Goal: Information Seeking & Learning: Compare options

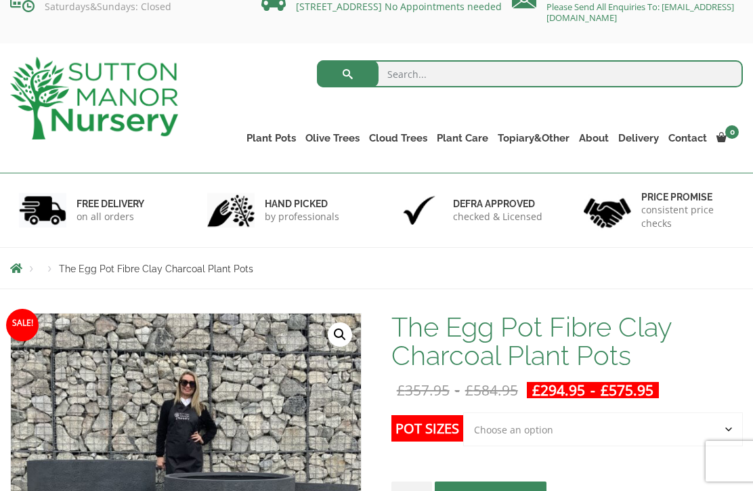
scroll to position [25, 0]
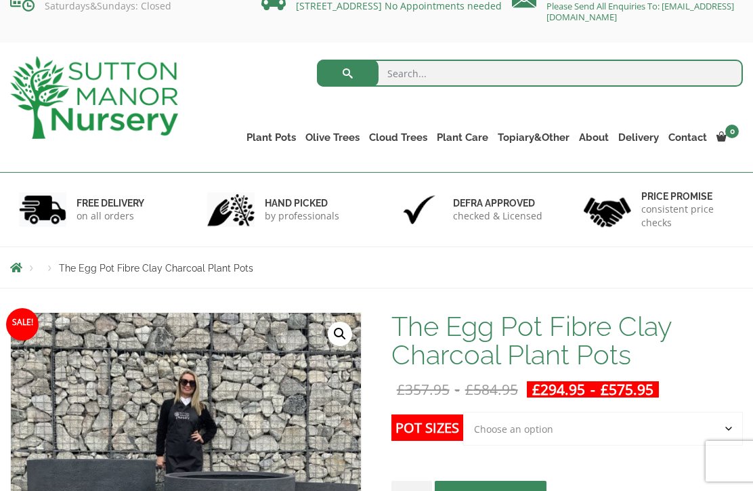
click at [0, 0] on link "The Amalfi Pots" at bounding box center [0, 0] width 0 height 0
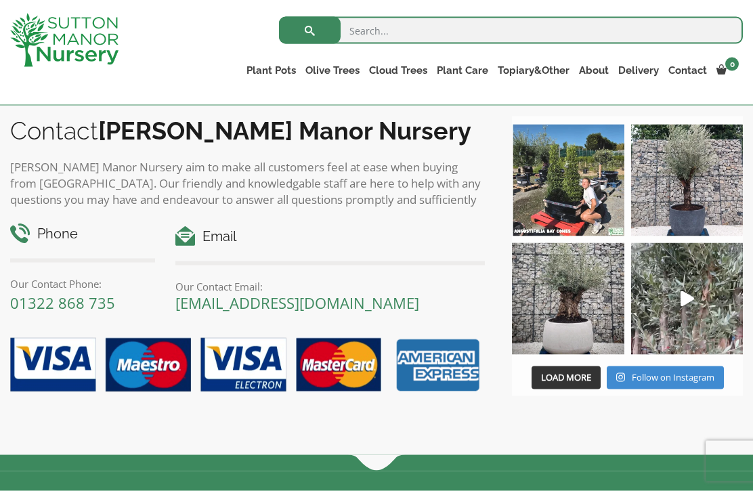
scroll to position [815, 0]
click at [565, 305] on img at bounding box center [568, 298] width 112 height 112
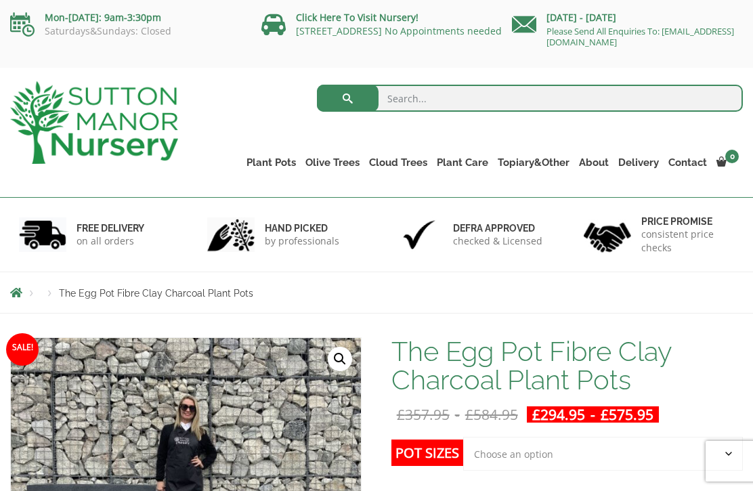
click at [57, 300] on div "Products The Egg Pot Fibre Clay Charcoal Plant Pots" at bounding box center [376, 292] width 753 height 41
click at [216, 300] on div "Products The Egg Pot Fibre Clay Charcoal Plant Pots" at bounding box center [376, 292] width 753 height 41
click at [0, 0] on link "The Old Stone Pots" at bounding box center [0, 0] width 0 height 0
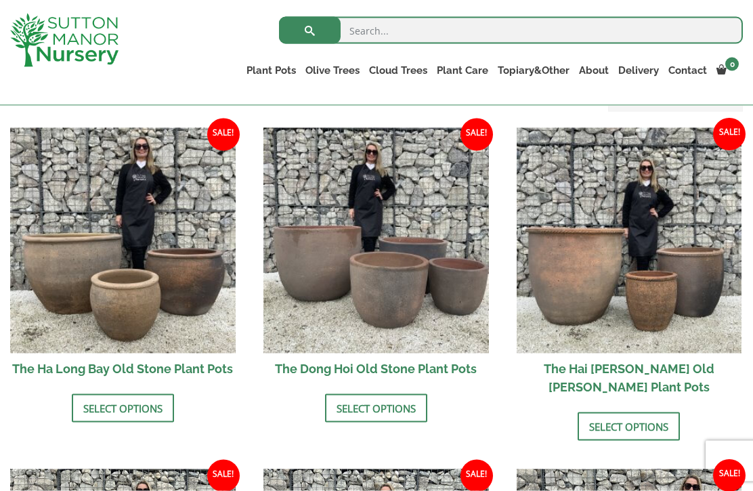
scroll to position [455, 0]
click at [422, 310] on img at bounding box center [375, 239] width 225 height 225
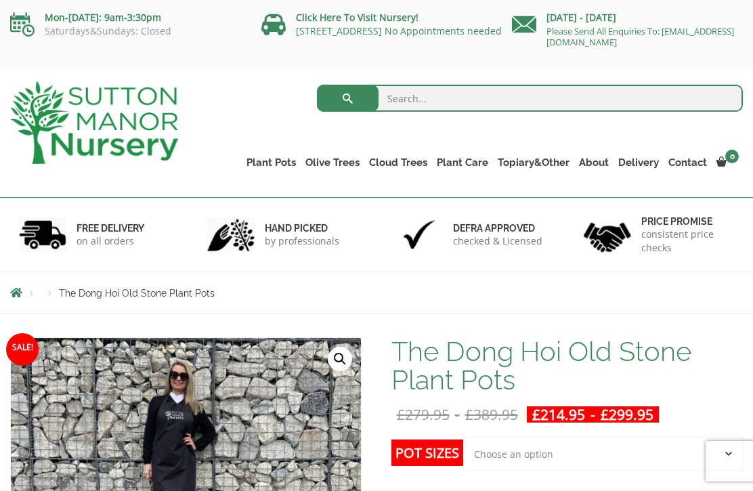
click at [0, 0] on link "Fibre Clay Pots" at bounding box center [0, 0] width 0 height 0
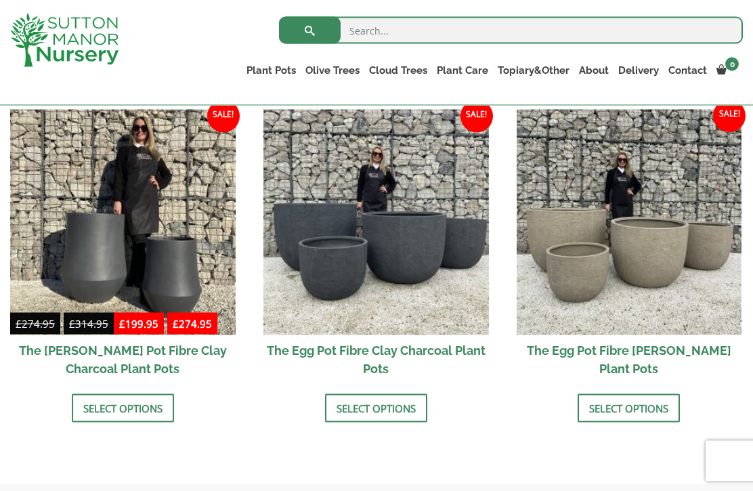
scroll to position [434, 0]
click at [392, 416] on link "Select options" at bounding box center [376, 407] width 102 height 28
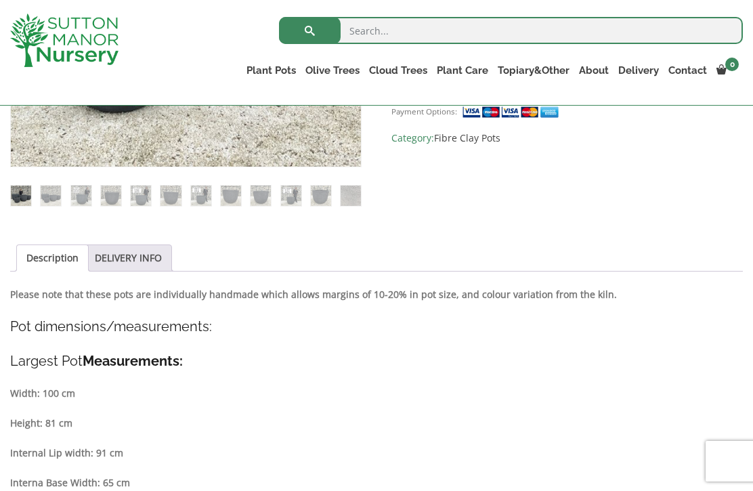
scroll to position [494, 0]
